Goal: Task Accomplishment & Management: Manage account settings

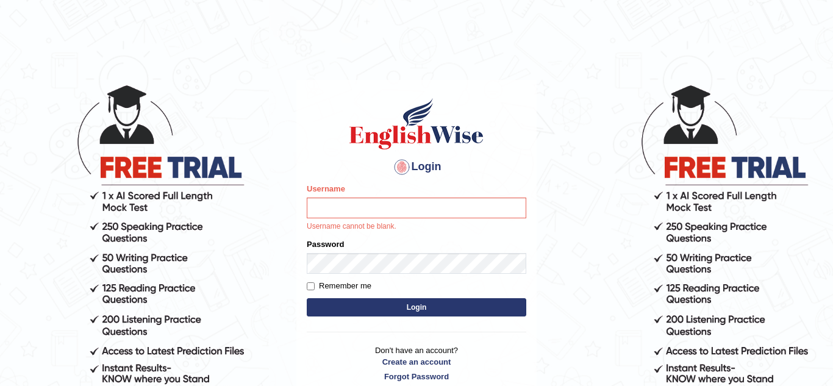
type input "Leoneves"
click at [342, 285] on label "Remember me" at bounding box center [339, 286] width 65 height 12
click at [315, 285] on input "Remember me" at bounding box center [311, 286] width 8 height 8
checkbox input "true"
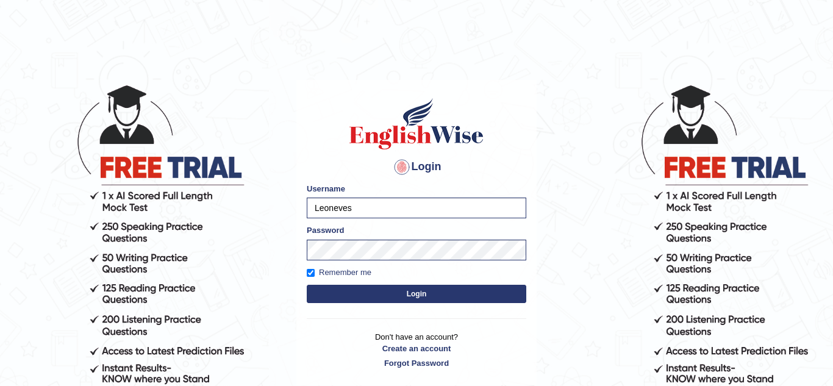
click at [352, 291] on button "Login" at bounding box center [417, 294] width 220 height 18
